Goal: Task Accomplishment & Management: Complete application form

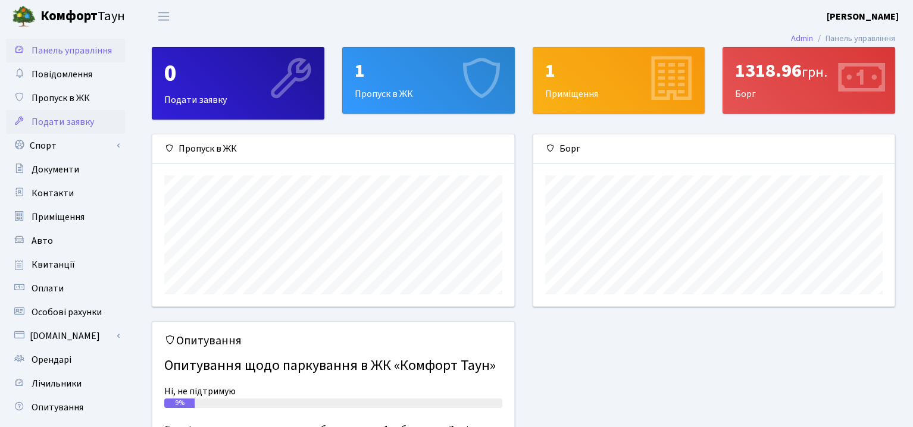
scroll to position [171, 361]
click at [77, 96] on span "Пропуск в ЖК" at bounding box center [61, 98] width 58 height 13
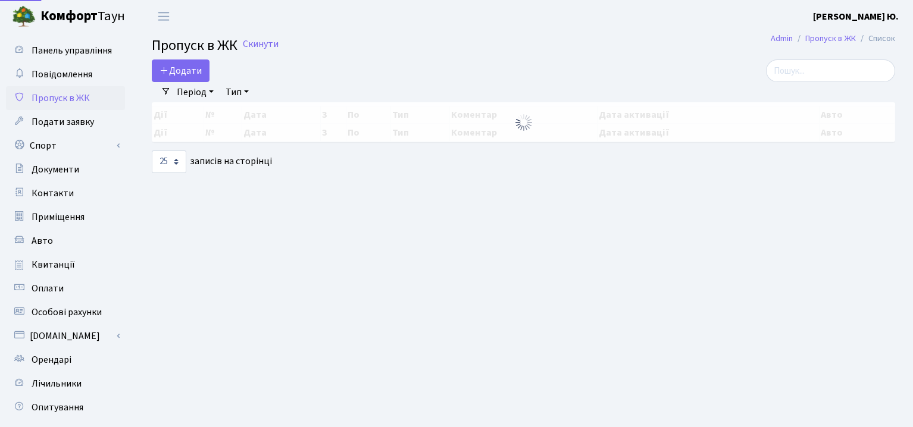
select select "25"
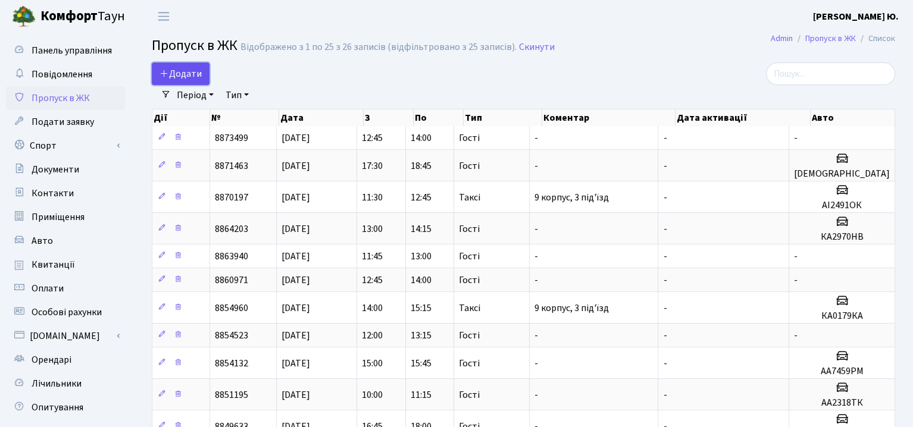
click at [179, 74] on span "Додати" at bounding box center [180, 73] width 42 height 13
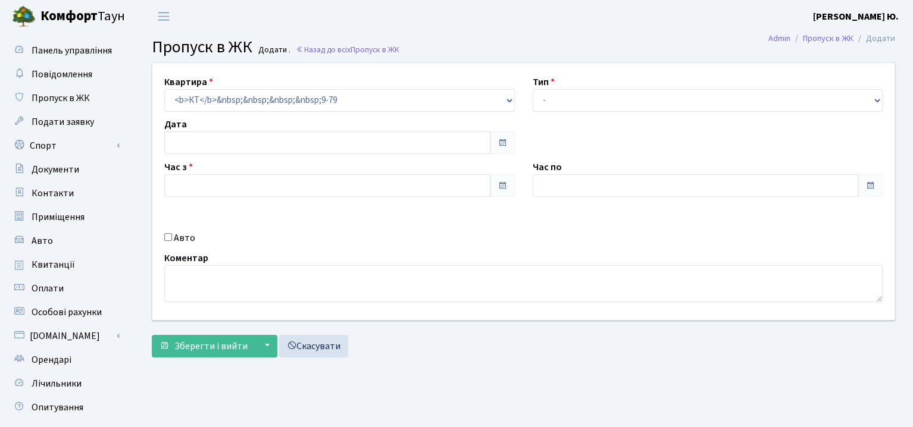
type input "[DATE]"
type input "13:30"
type input "14:30"
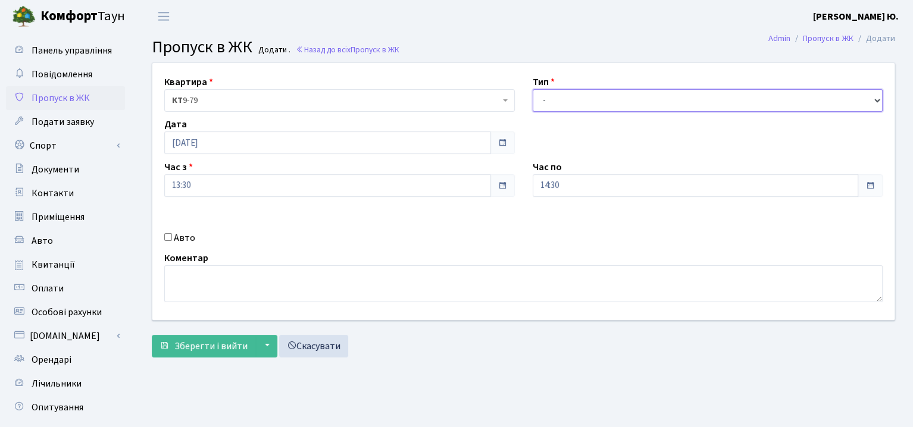
click at [641, 93] on select "- Доставка Таксі Гості Сервіс" at bounding box center [708, 100] width 351 height 23
select select "3"
click at [533, 89] on select "- Доставка Таксі Гості Сервіс" at bounding box center [708, 100] width 351 height 23
drag, startPoint x: 198, startPoint y: 352, endPoint x: 223, endPoint y: 298, distance: 59.4
click at [198, 352] on button "Зберегти і вийти" at bounding box center [204, 346] width 104 height 23
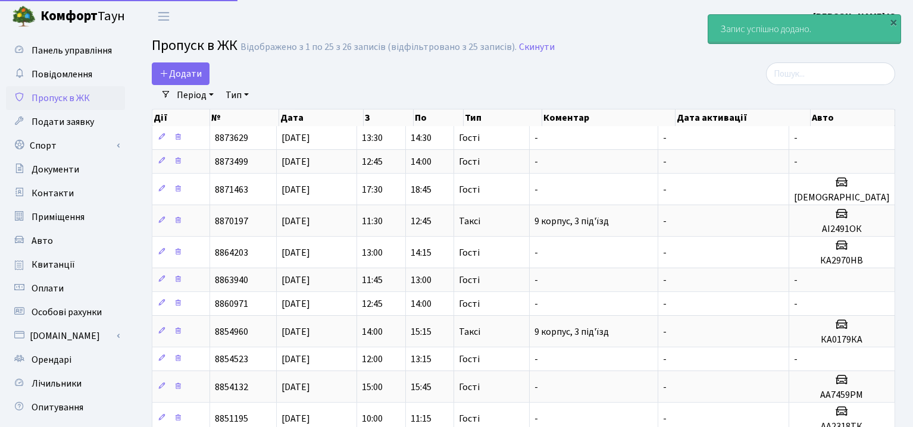
select select "25"
